Goal: Navigation & Orientation: Find specific page/section

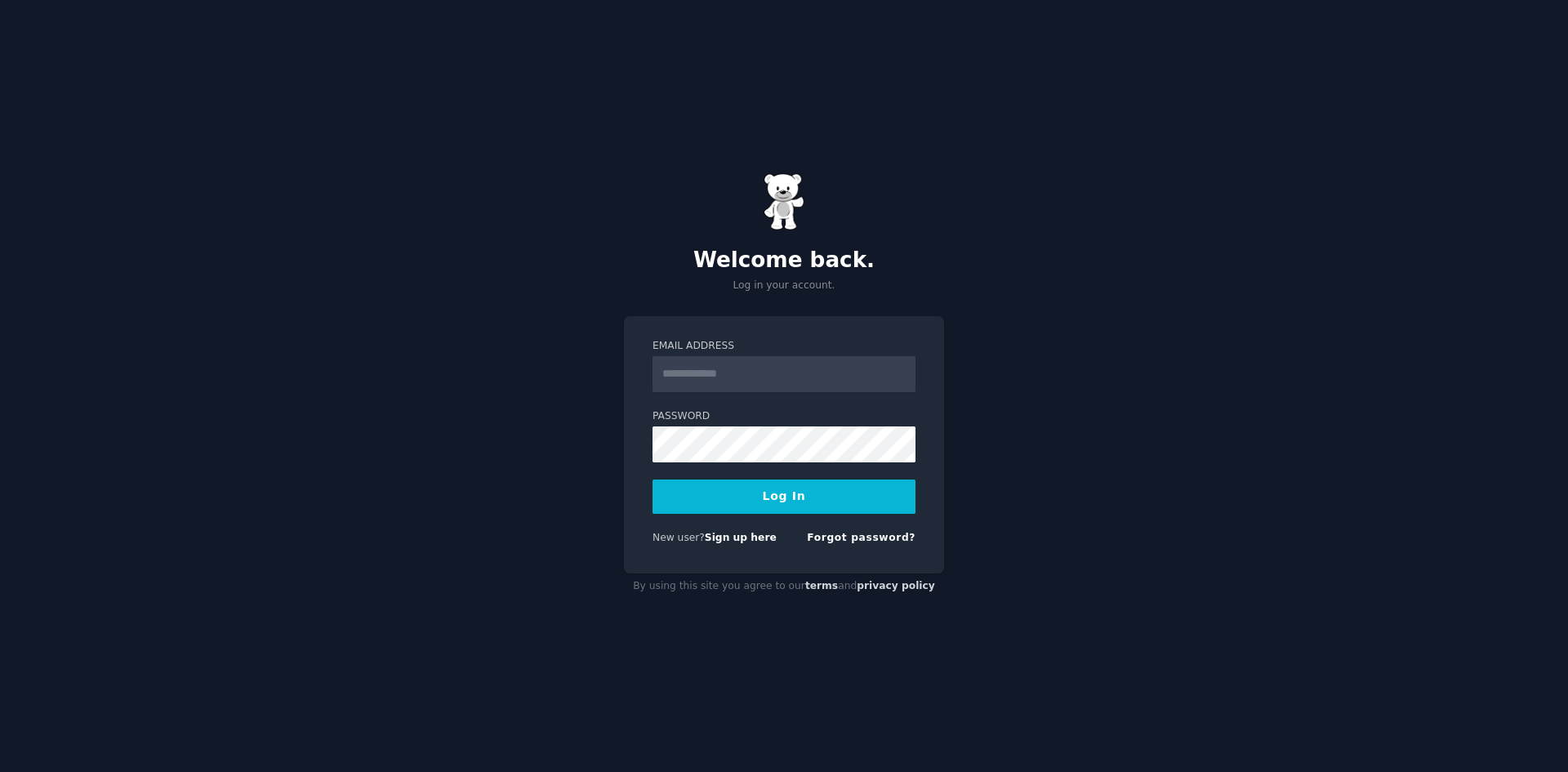
click at [730, 365] on input "Email Address" at bounding box center [784, 374] width 263 height 36
type input "**********"
click at [652, 480] on button "Log In" at bounding box center [784, 497] width 263 height 34
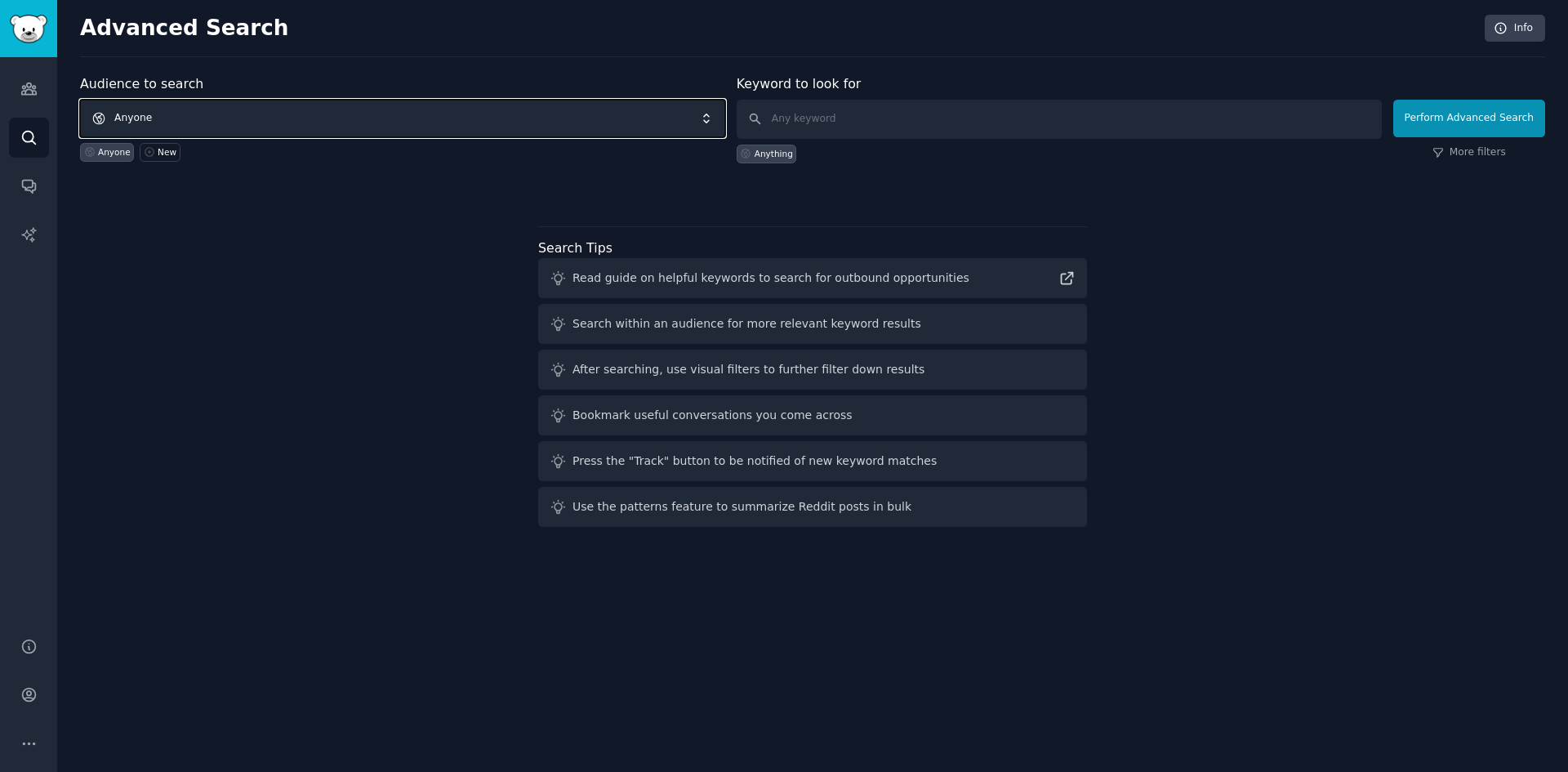
click at [502, 119] on span "Anyone" at bounding box center [403, 118] width 645 height 38
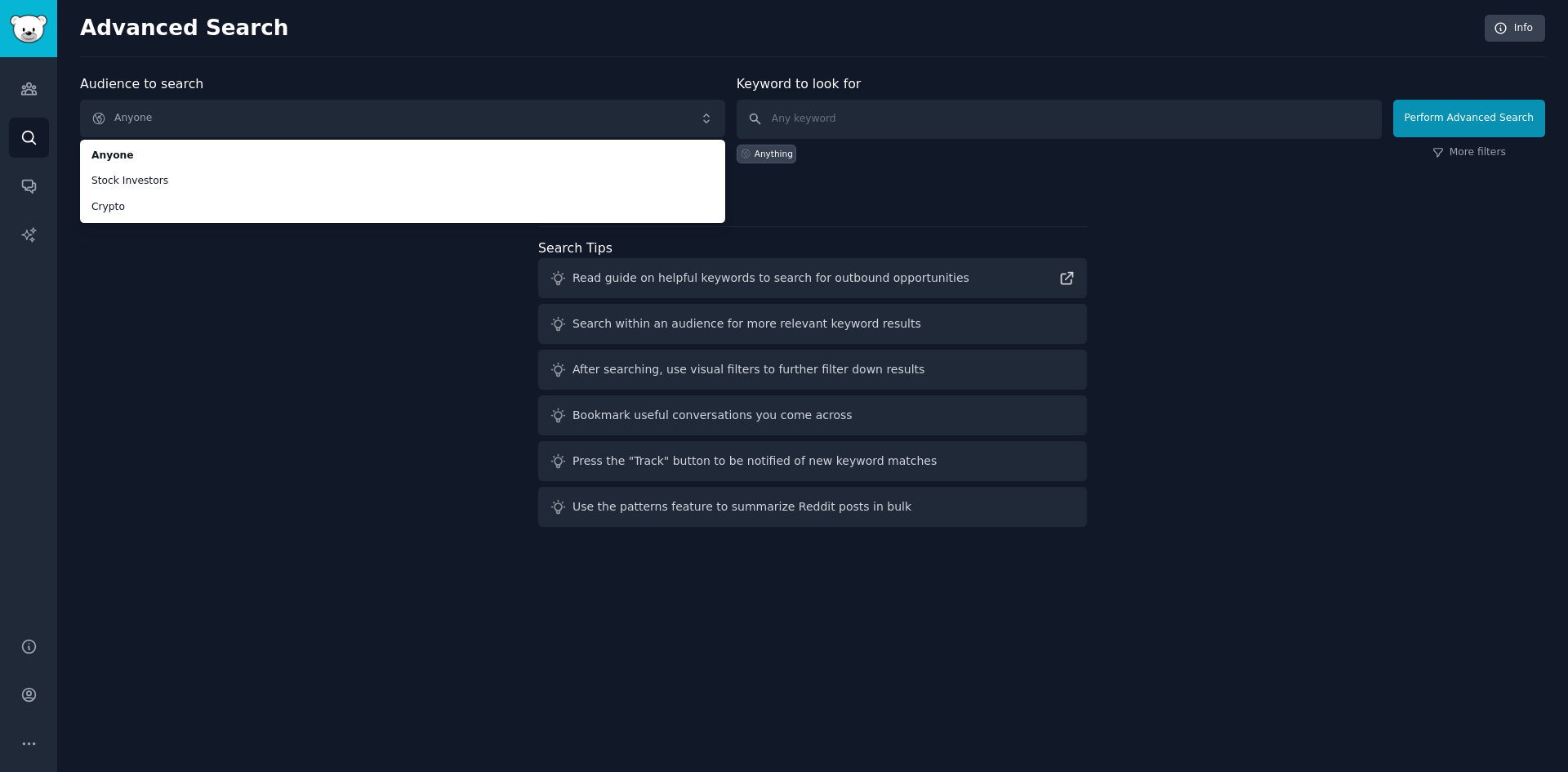
click at [455, 239] on div "Audience to search Anyone Anyone Stock Investors Crypto Anyone New Keyword to l…" at bounding box center [812, 304] width 1465 height 459
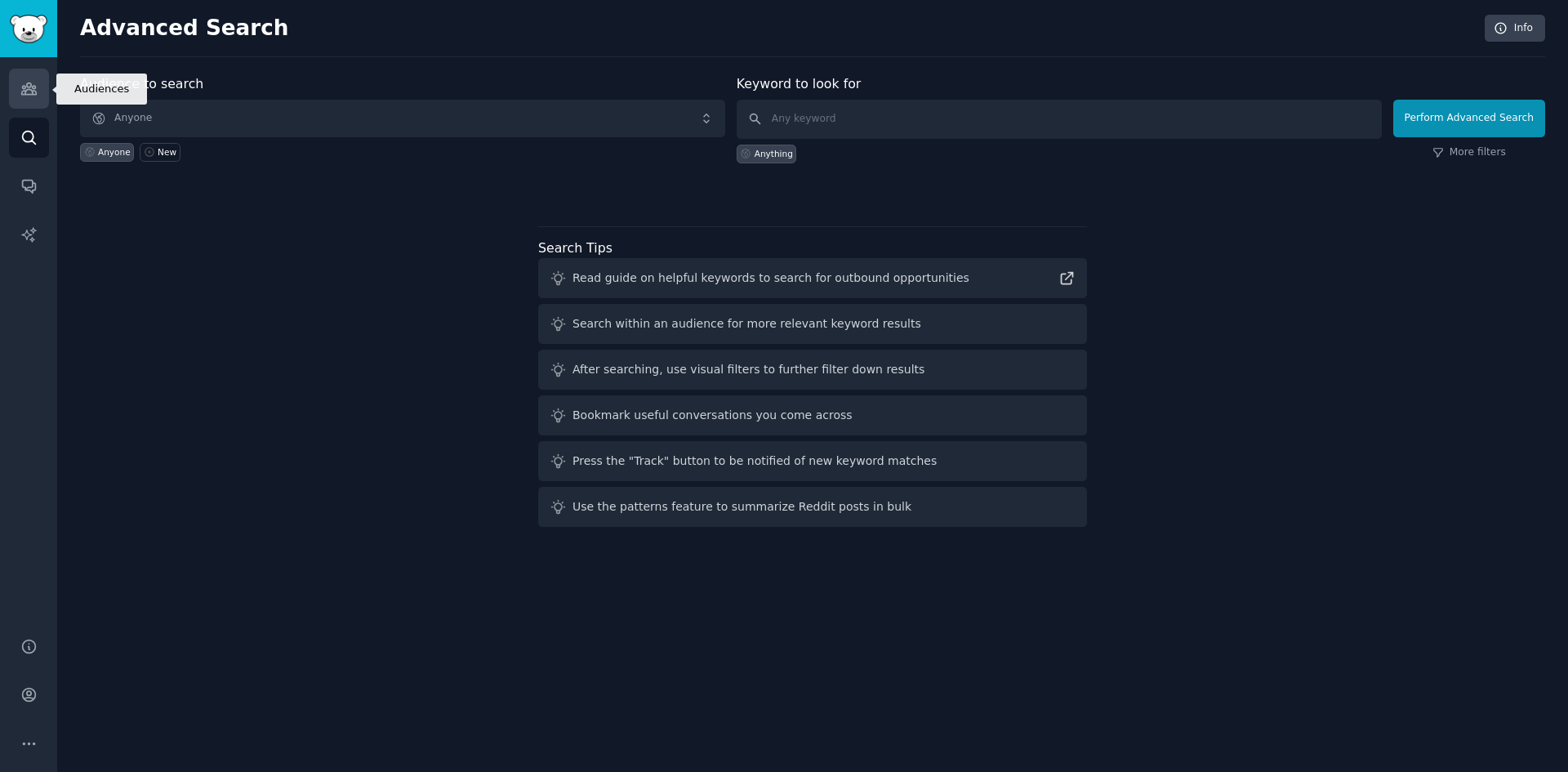
click at [23, 101] on link "Audiences" at bounding box center [29, 89] width 40 height 40
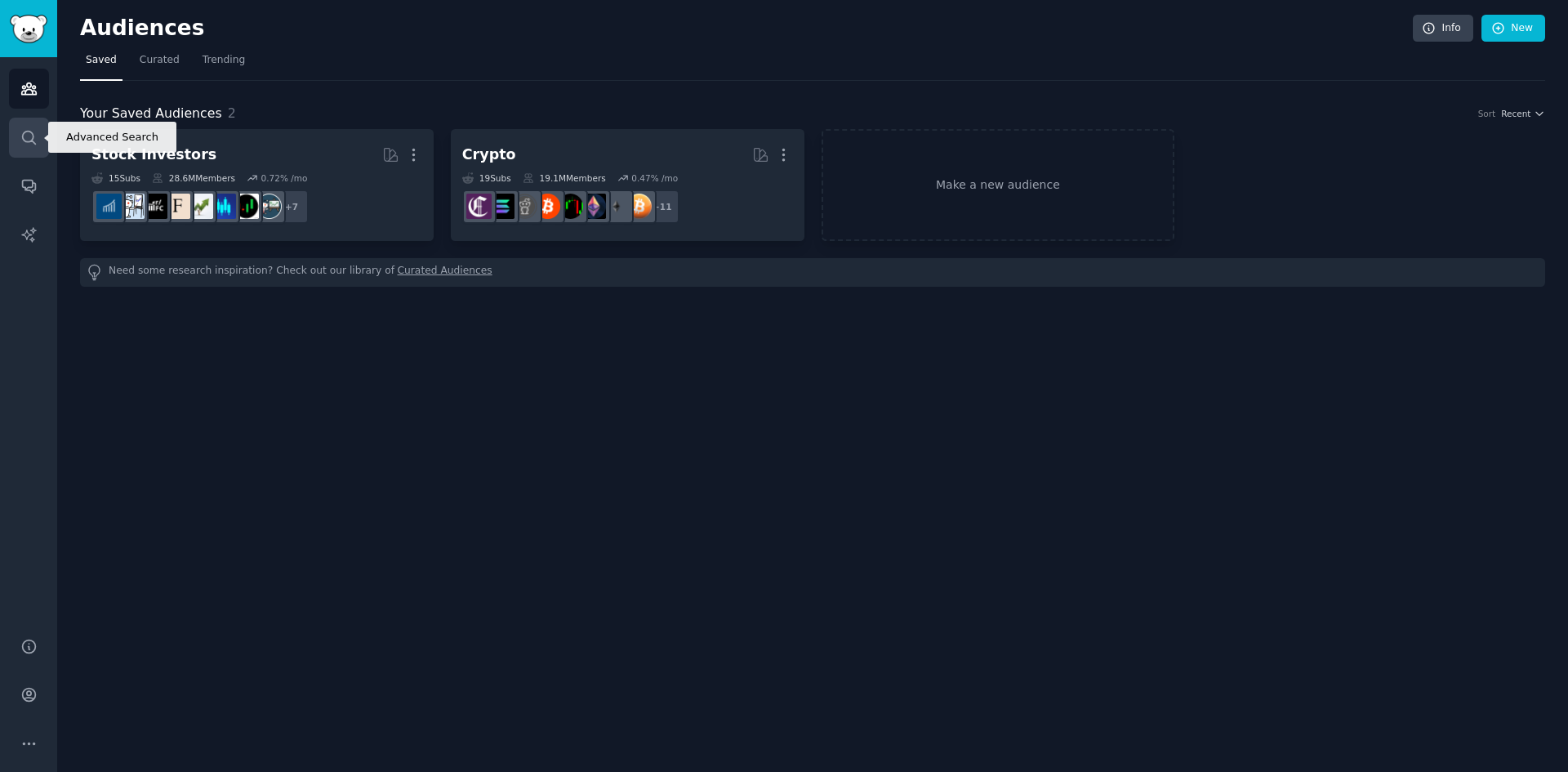
click at [25, 147] on link "Search" at bounding box center [29, 138] width 40 height 40
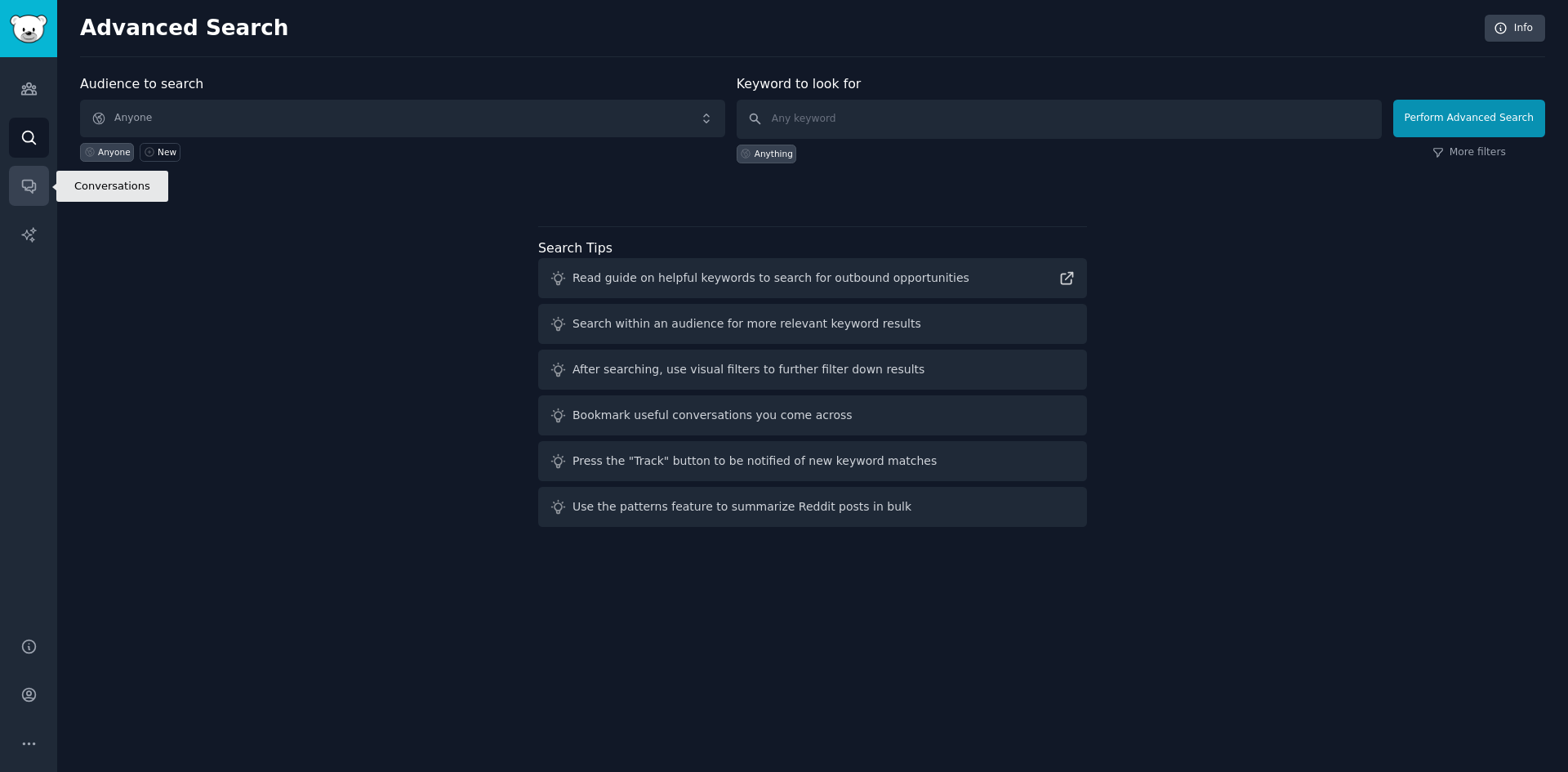
click at [33, 192] on icon "Sidebar" at bounding box center [29, 186] width 18 height 18
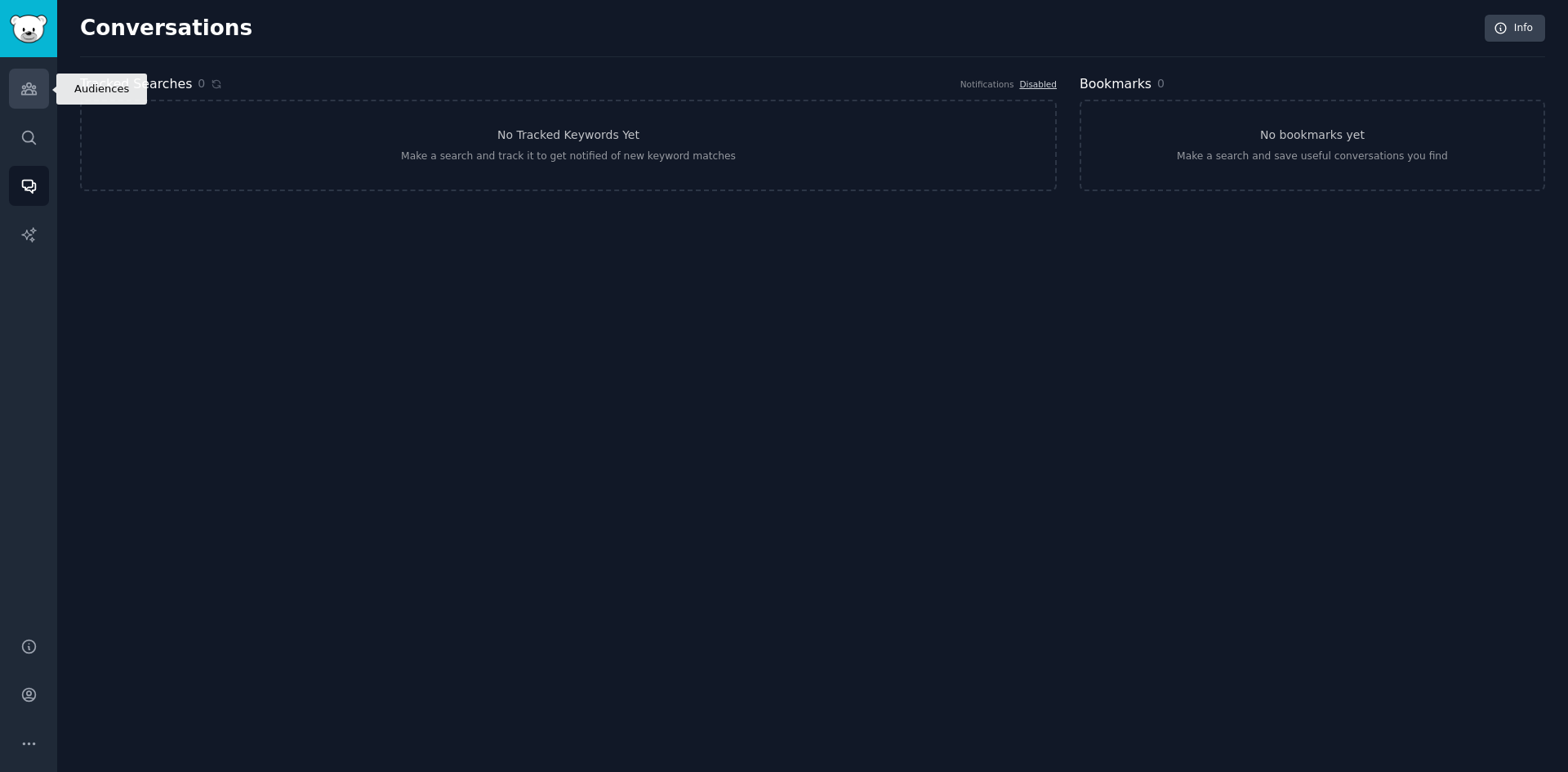
click at [25, 91] on icon "Sidebar" at bounding box center [29, 89] width 18 height 18
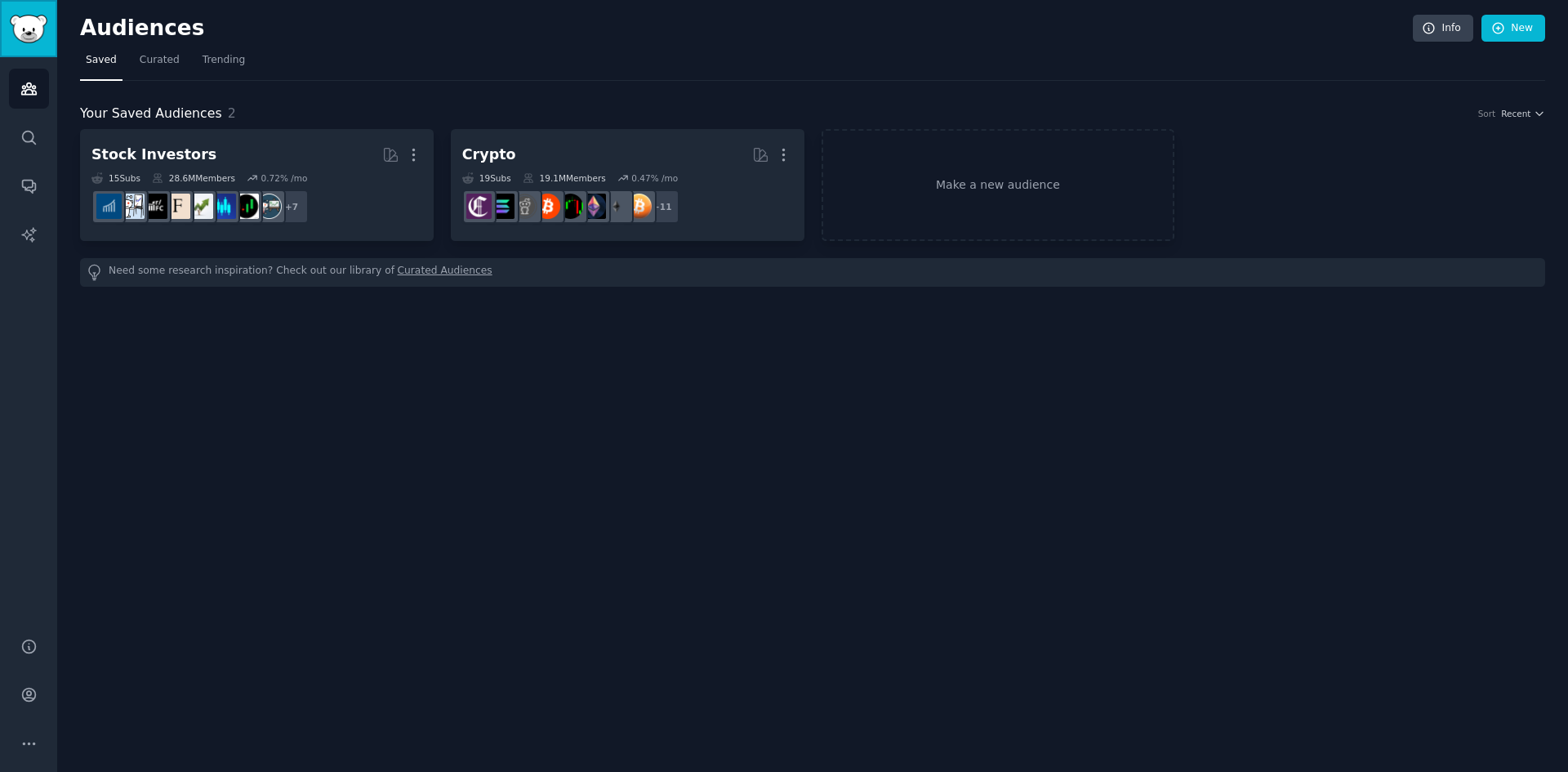
click at [28, 37] on img "Sidebar" at bounding box center [28, 29] width 38 height 29
click at [162, 66] on span "Curated" at bounding box center [160, 61] width 40 height 15
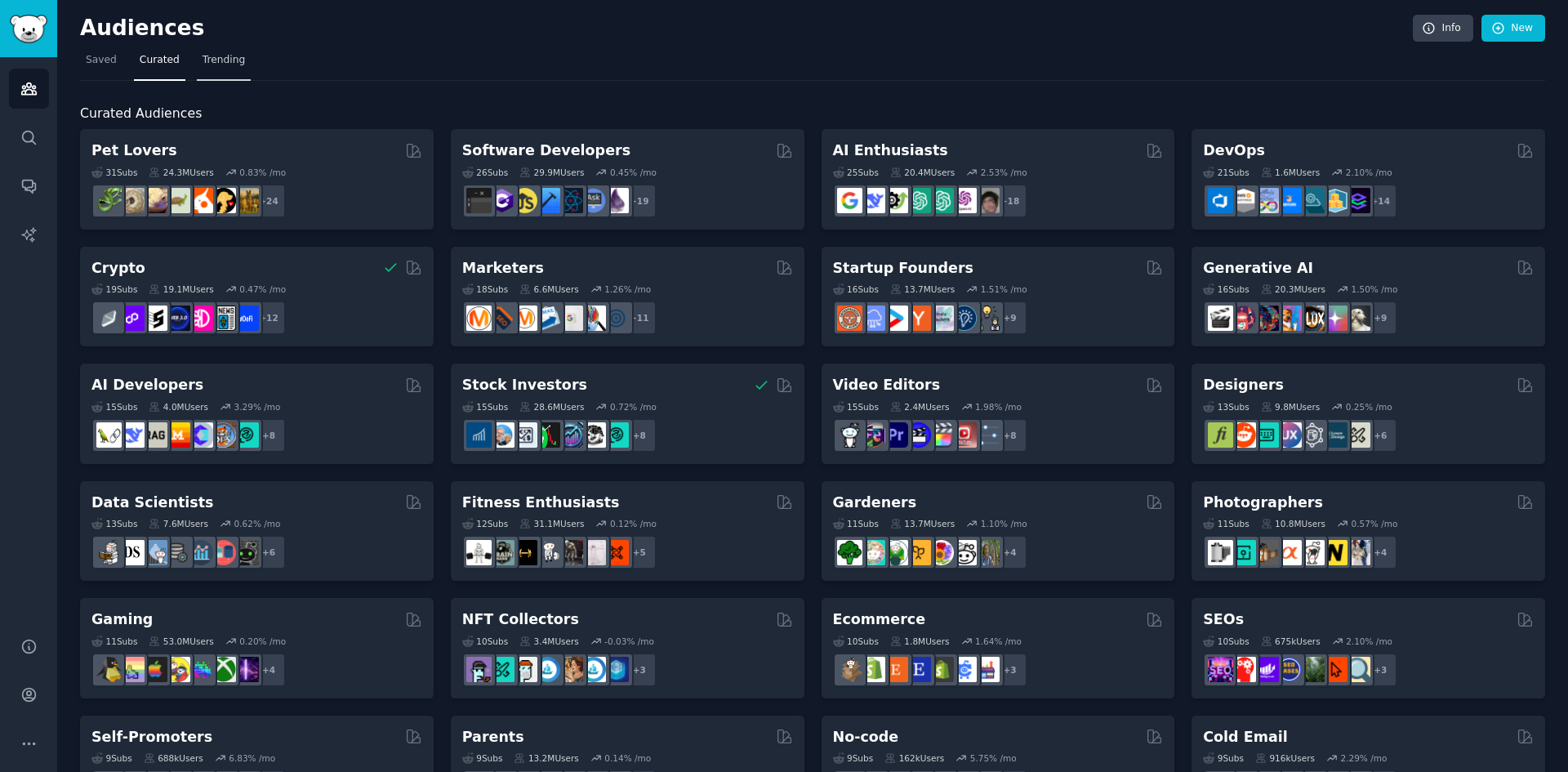
click at [196, 65] on link "Trending" at bounding box center [223, 64] width 53 height 33
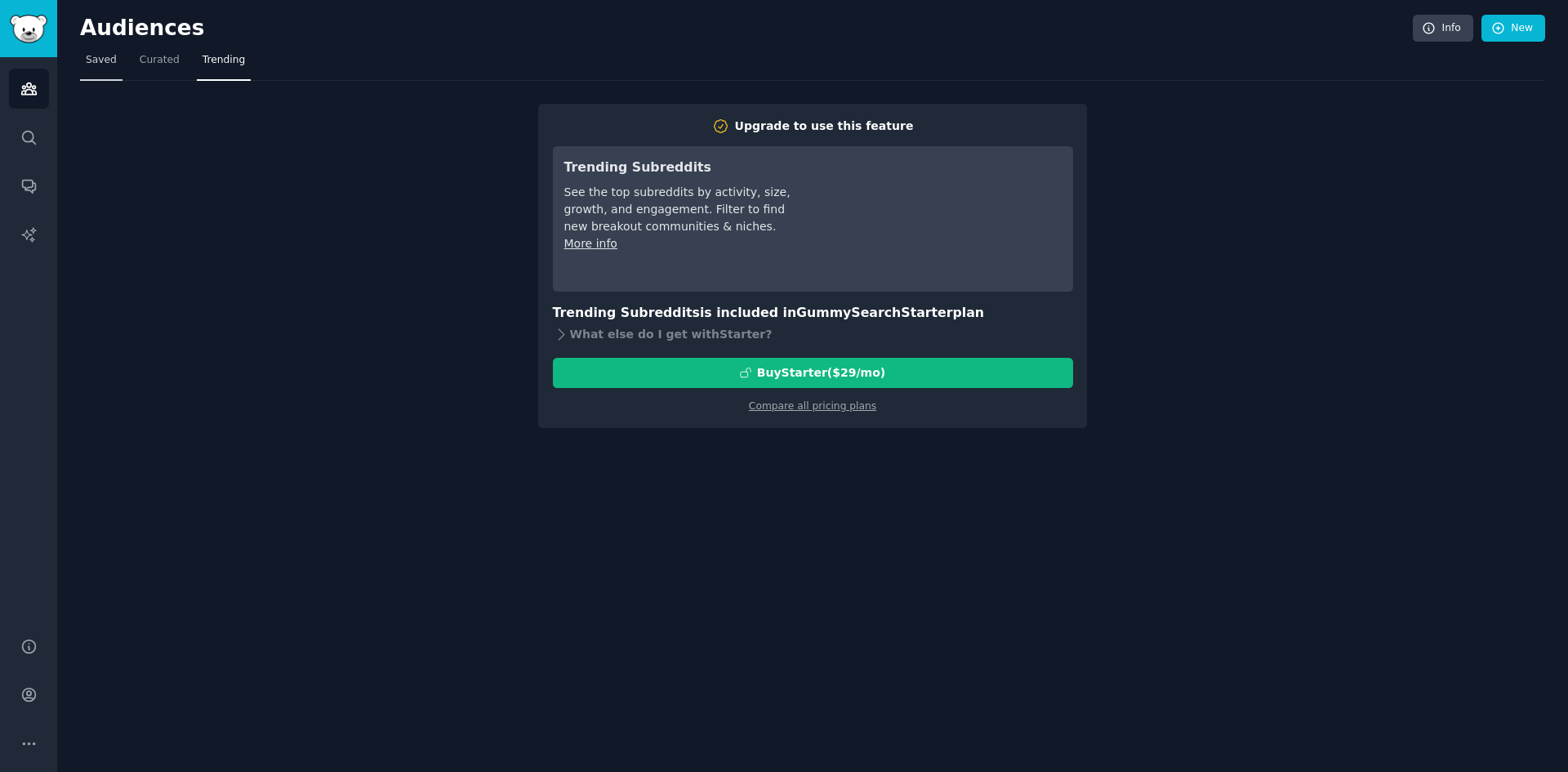
click at [110, 65] on span "Saved" at bounding box center [101, 61] width 31 height 15
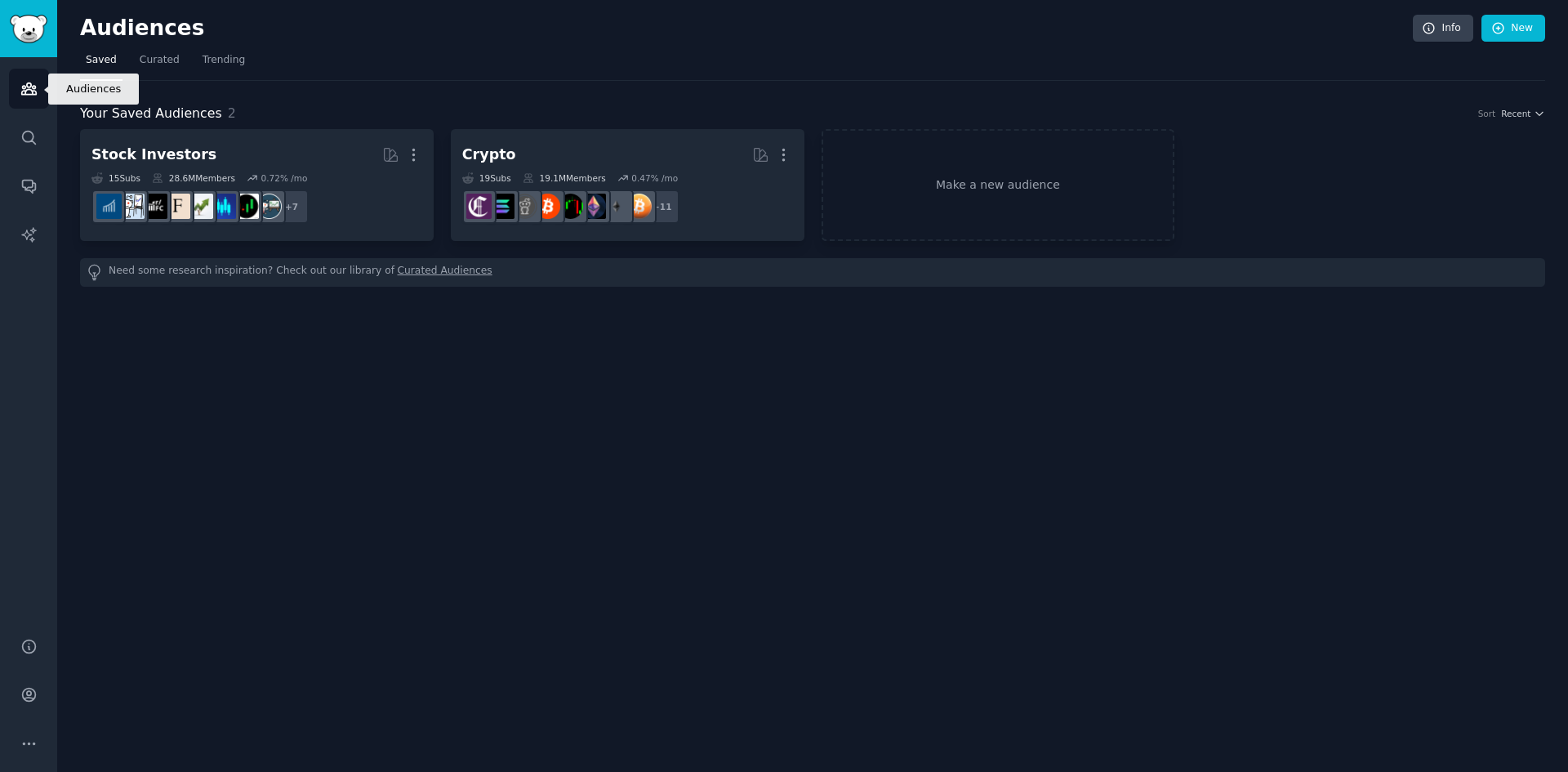
click at [30, 93] on icon "Sidebar" at bounding box center [29, 89] width 18 height 18
